Goal: Information Seeking & Learning: Find specific fact

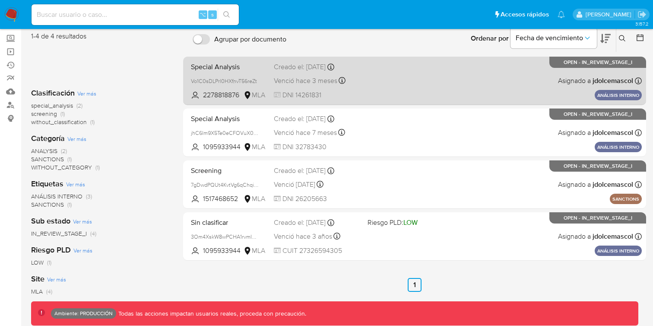
scroll to position [105, 0]
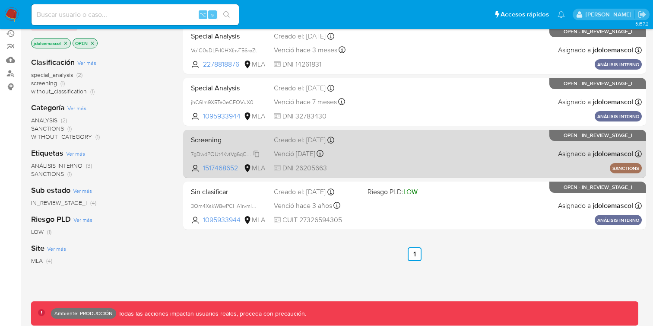
click at [258, 153] on span "7gDwdPQUt4KvtVg6qChqiWKa" at bounding box center [228, 154] width 74 height 10
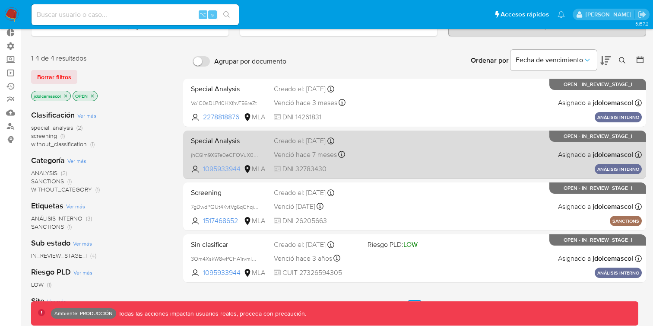
scroll to position [0, 0]
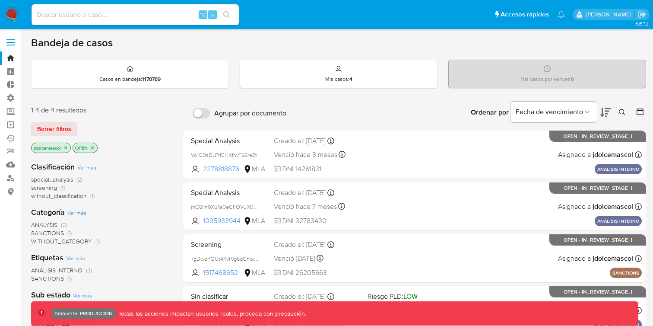
click at [134, 15] on input at bounding box center [135, 14] width 207 height 11
click at [13, 17] on img at bounding box center [11, 14] width 15 height 15
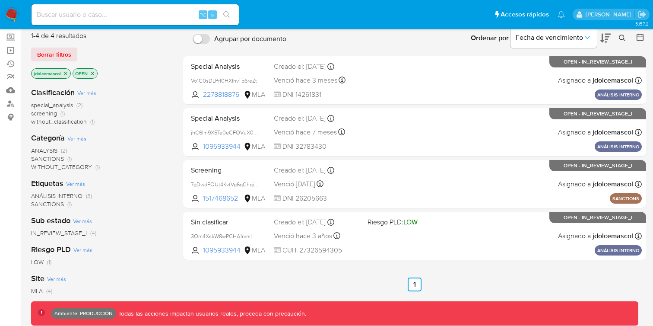
scroll to position [112, 0]
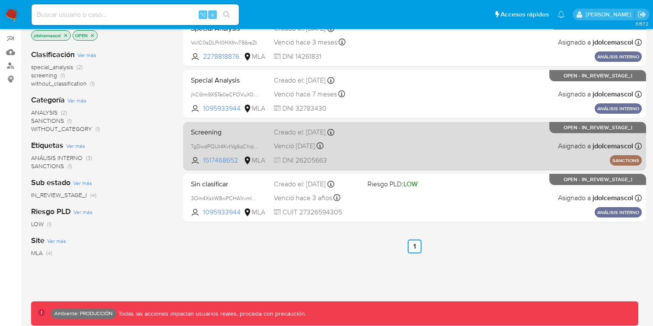
click at [399, 140] on div "Screening 7gDwdPQUt4KvtVg6qChqiWKa 1517468652 MLA Creado el: [DATE] Creado el: …" at bounding box center [415, 146] width 455 height 44
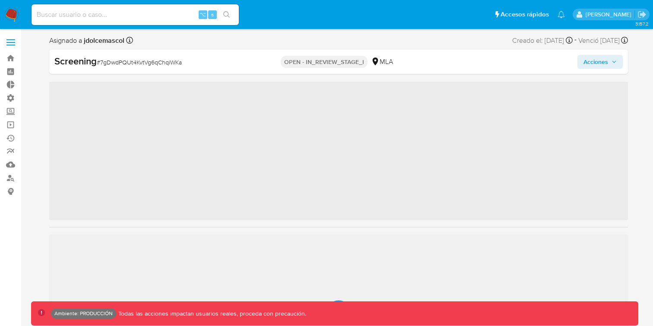
click at [331, 61] on p "OPEN - IN_REVIEW_STAGE_I" at bounding box center [324, 62] width 87 height 12
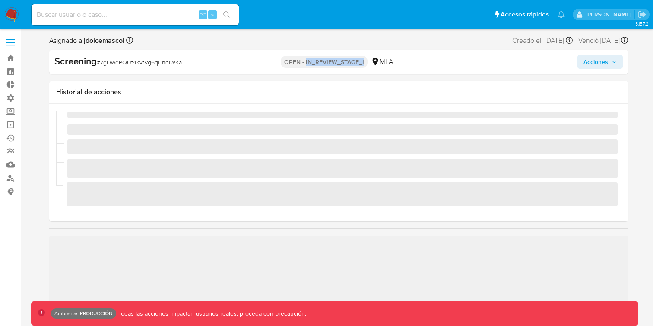
copy p "IN_REVIEW_STAGE_I"
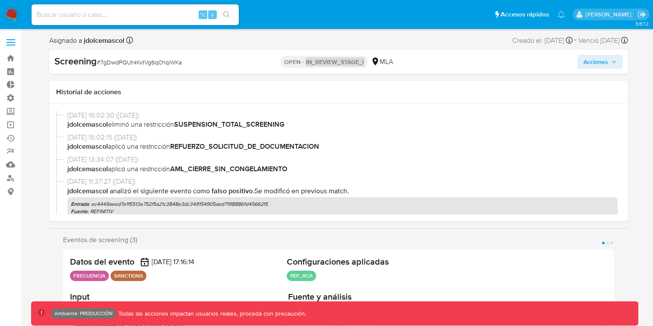
select select "10"
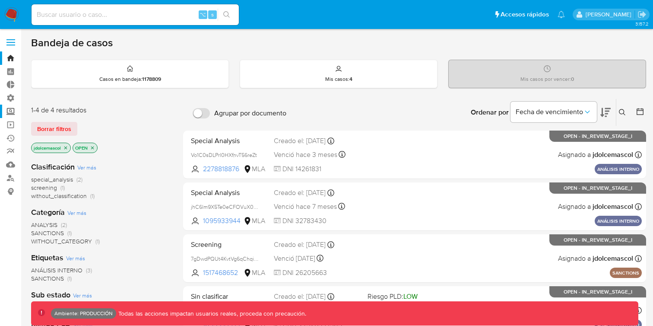
click at [13, 111] on label "Screening" at bounding box center [51, 111] width 103 height 13
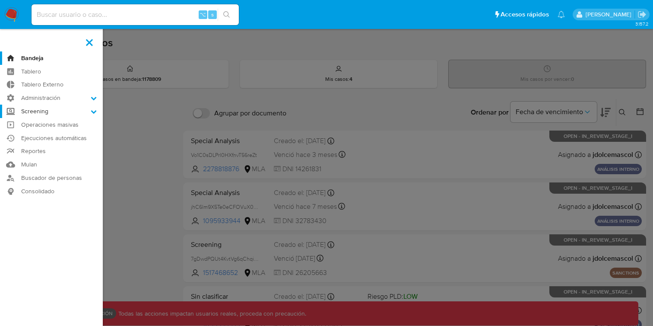
click at [0, 0] on input "Screening" at bounding box center [0, 0] width 0 height 0
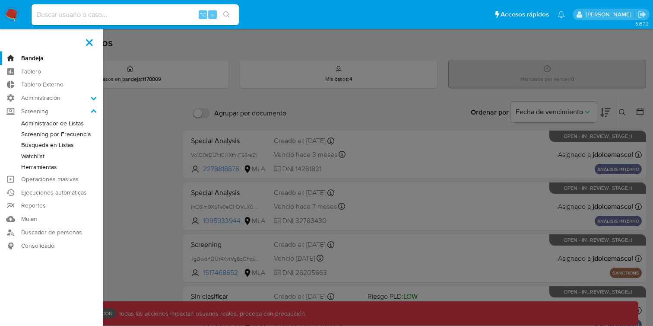
click at [57, 126] on link "Administrador de Listas" at bounding box center [51, 123] width 103 height 11
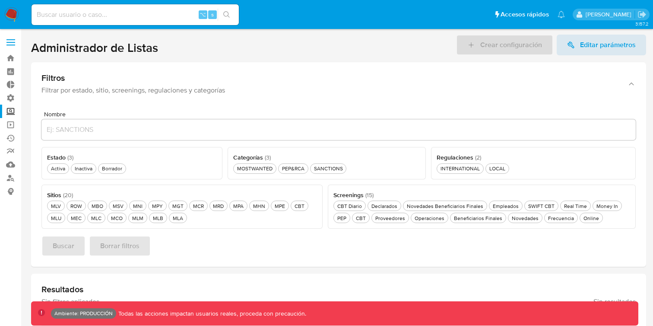
click at [15, 112] on label "Screening" at bounding box center [51, 111] width 103 height 13
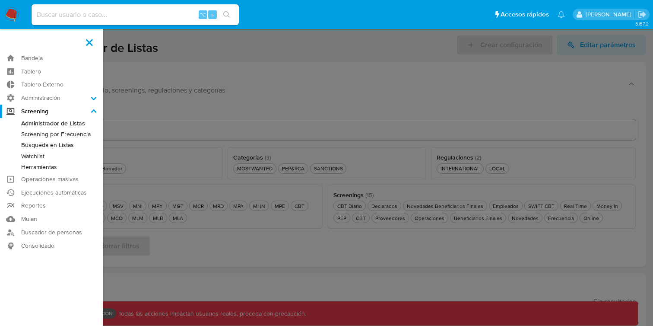
click at [0, 0] on input "Screening" at bounding box center [0, 0] width 0 height 0
click at [54, 148] on link "Búsqueda en Listas" at bounding box center [51, 145] width 103 height 11
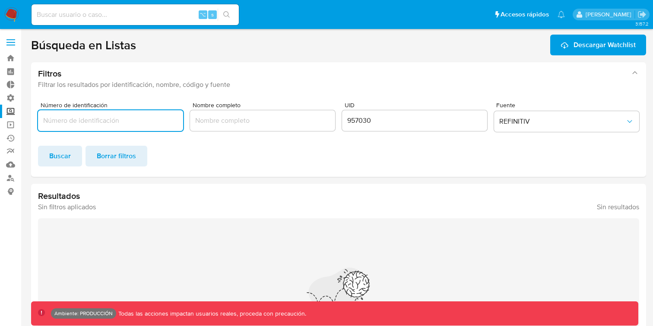
click at [354, 123] on input "957030" at bounding box center [414, 120] width 145 height 11
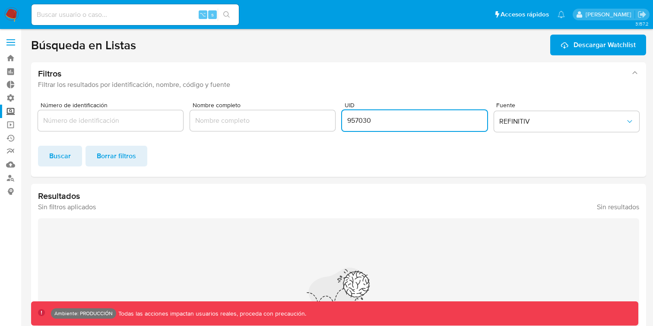
click at [354, 123] on input "957030" at bounding box center [414, 120] width 145 height 11
click button "Buscar" at bounding box center [60, 156] width 44 height 21
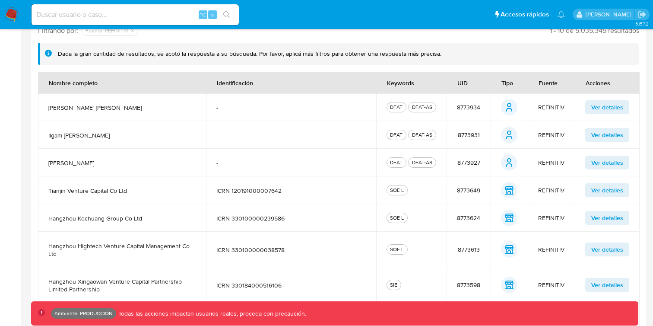
scroll to position [159, 0]
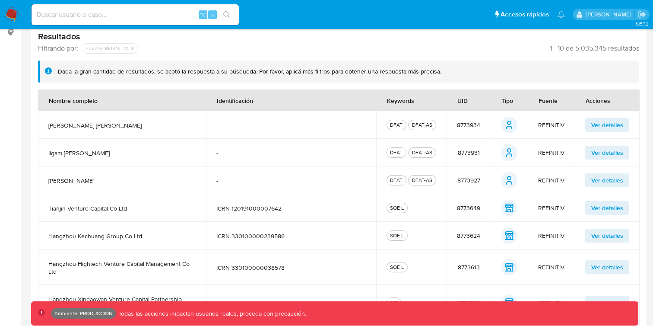
click at [614, 123] on span "Ver detalles" at bounding box center [608, 125] width 32 height 12
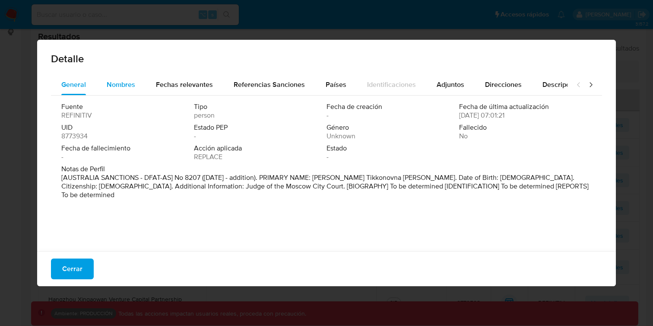
click at [128, 80] on span "Nombres" at bounding box center [121, 85] width 29 height 10
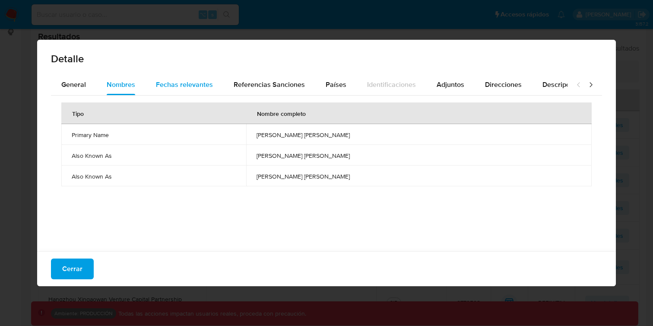
click at [183, 86] on span "Fechas relevantes" at bounding box center [184, 85] width 57 height 10
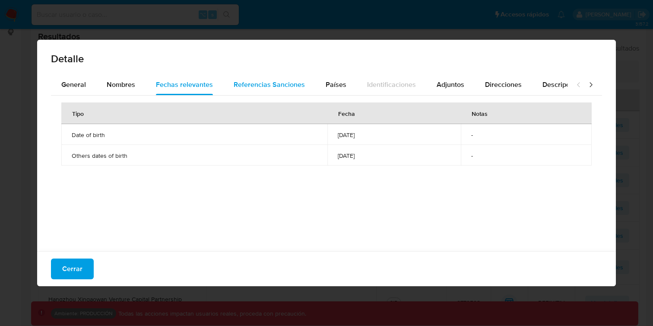
click at [293, 87] on span "Referencias Sanciones" at bounding box center [269, 85] width 71 height 10
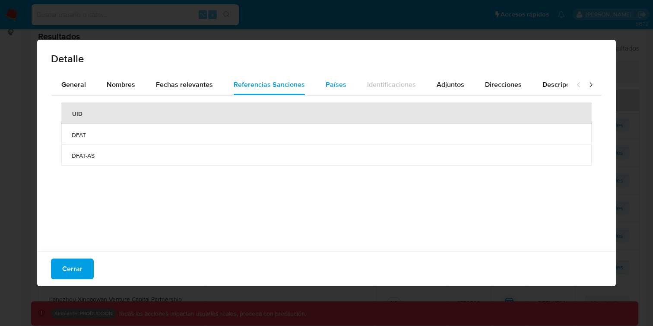
click at [326, 82] on span "Países" at bounding box center [336, 85] width 21 height 10
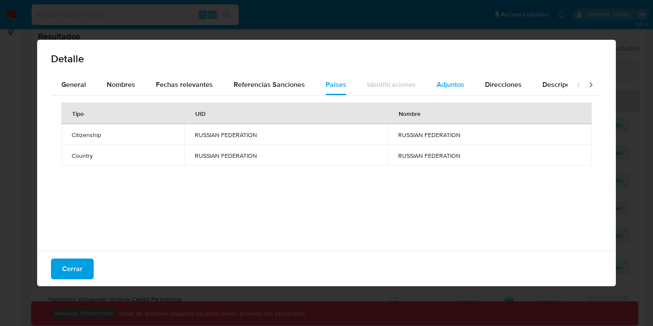
click at [453, 86] on span "Adjuntos" at bounding box center [451, 85] width 28 height 10
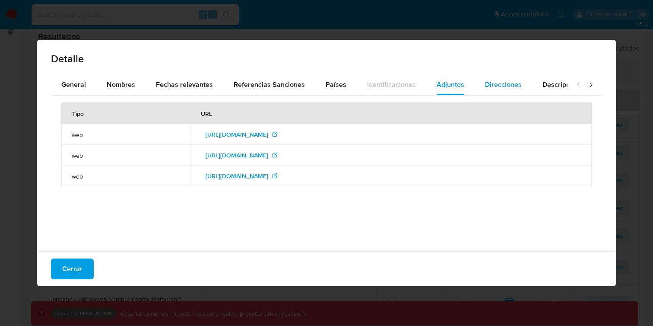
click at [485, 86] on span "Direcciones" at bounding box center [503, 85] width 37 height 10
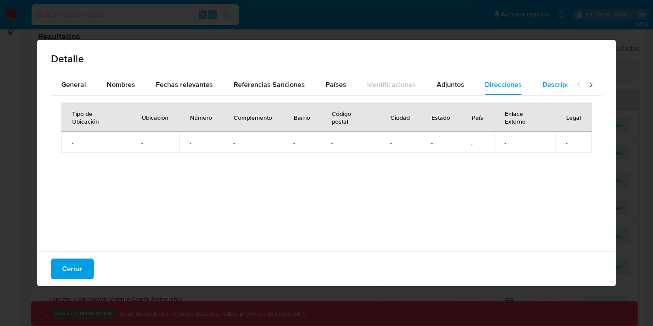
click at [535, 90] on button "Descripciones" at bounding box center [564, 84] width 65 height 21
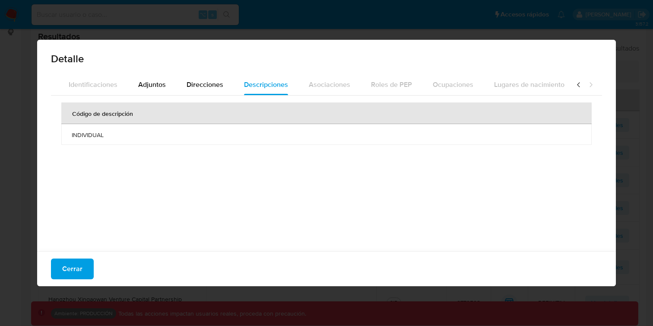
scroll to position [0, 299]
click at [596, 83] on div at bounding box center [585, 84] width 35 height 21
click at [90, 266] on button "Cerrar" at bounding box center [72, 268] width 43 height 21
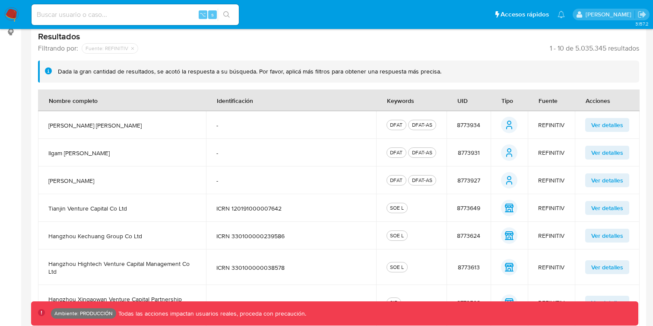
click at [612, 155] on span "Ver detalles" at bounding box center [608, 153] width 32 height 12
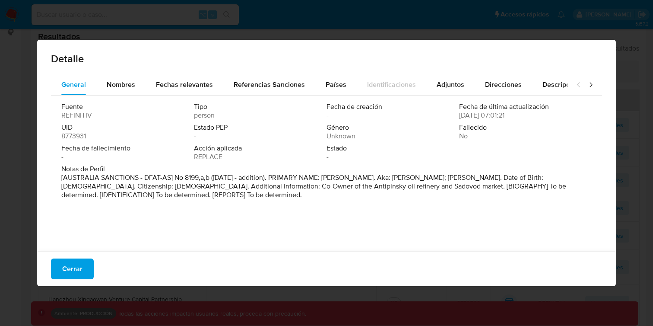
click at [596, 94] on div at bounding box center [585, 84] width 35 height 21
click at [593, 89] on icon at bounding box center [591, 84] width 9 height 9
click at [588, 85] on icon at bounding box center [591, 84] width 9 height 9
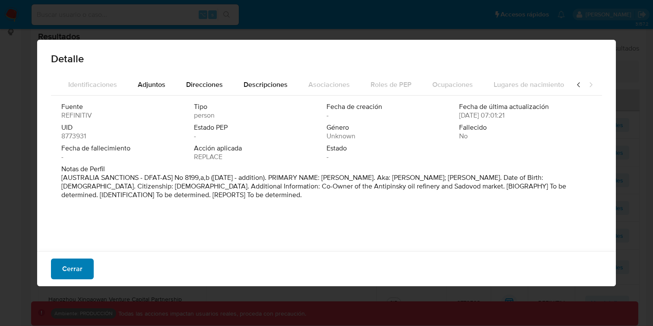
click at [91, 271] on button "Cerrar" at bounding box center [72, 268] width 43 height 21
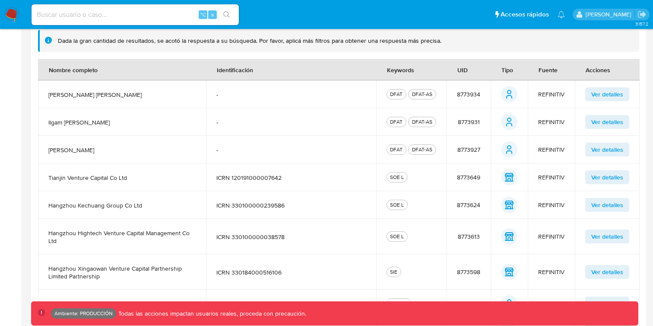
scroll to position [201, 0]
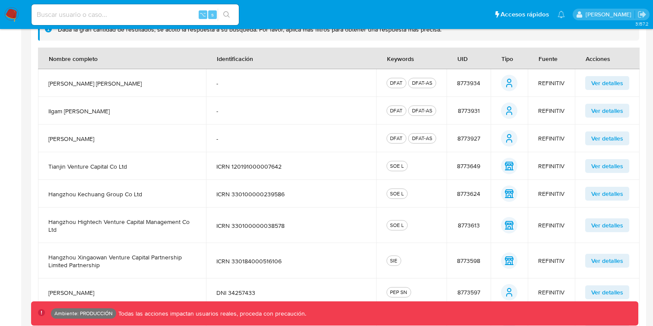
click at [600, 140] on span "Ver detalles" at bounding box center [608, 138] width 32 height 12
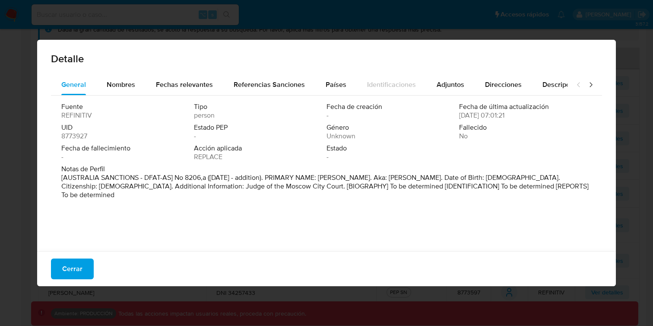
click at [585, 77] on div at bounding box center [585, 84] width 35 height 21
click at [590, 81] on icon at bounding box center [591, 84] width 9 height 9
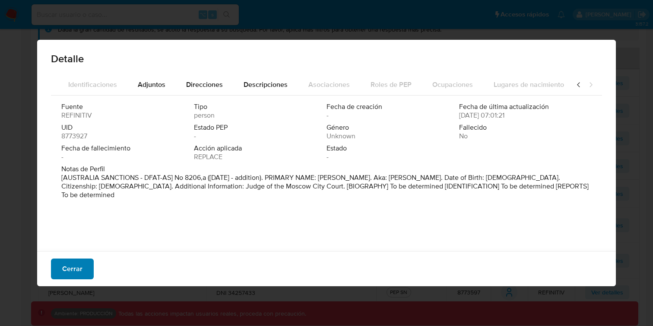
click at [85, 271] on button "Cerrar" at bounding box center [72, 268] width 43 height 21
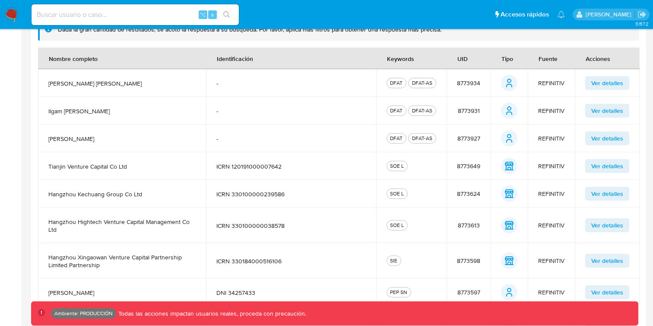
click at [606, 171] on span "Ver detalles" at bounding box center [608, 166] width 32 height 12
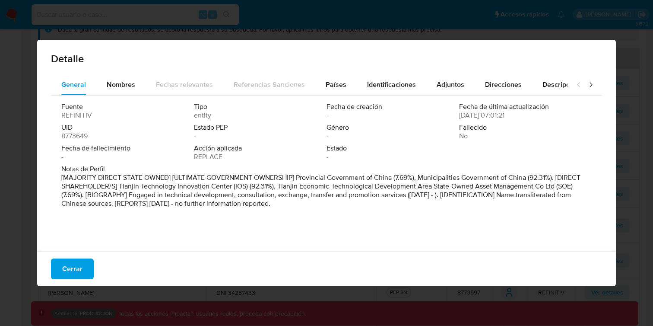
click at [588, 83] on icon at bounding box center [591, 84] width 9 height 9
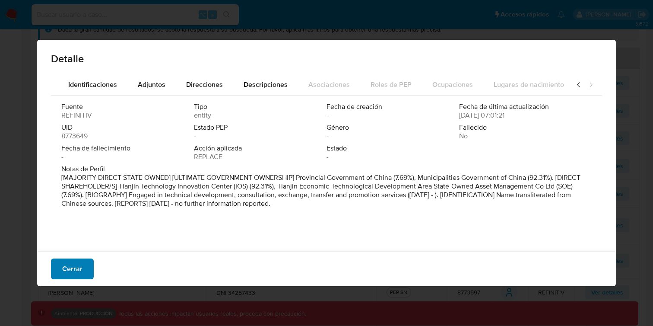
click at [82, 276] on button "Cerrar" at bounding box center [72, 268] width 43 height 21
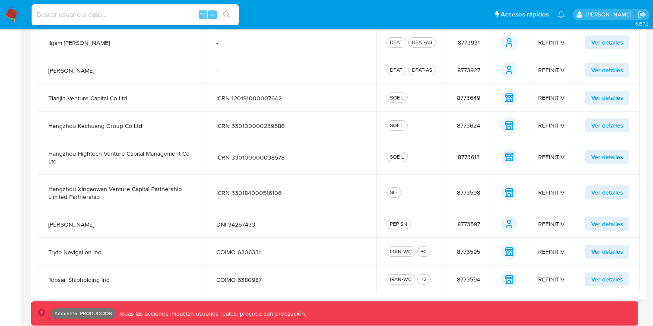
scroll to position [260, 0]
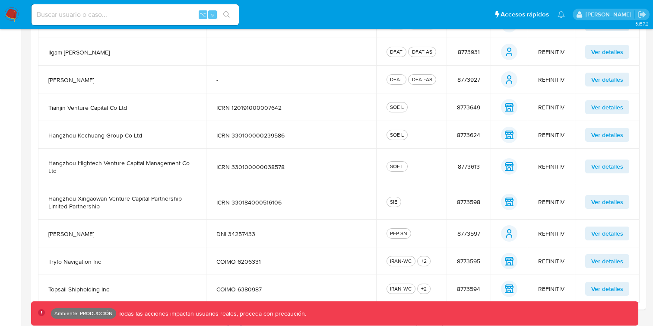
click at [598, 165] on span "Ver detalles" at bounding box center [608, 166] width 32 height 12
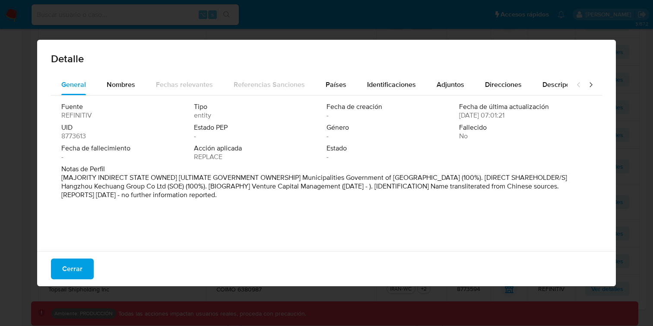
click at [588, 83] on icon at bounding box center [591, 84] width 9 height 9
click at [76, 272] on span "Cerrar" at bounding box center [72, 268] width 20 height 19
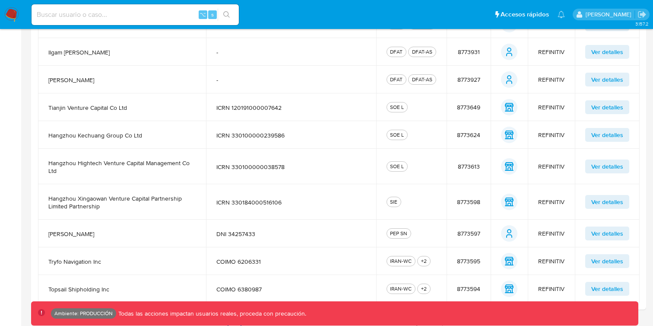
scroll to position [270, 0]
